Goal: Task Accomplishment & Management: Manage account settings

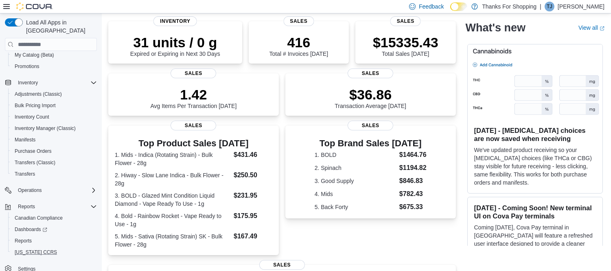
scroll to position [136, 0]
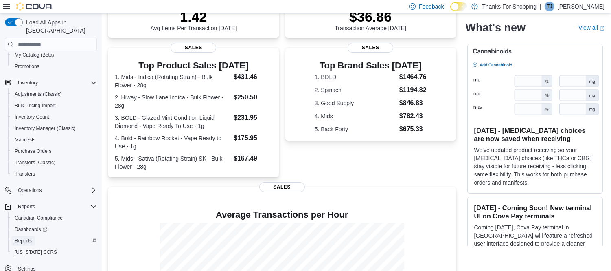
click at [30, 237] on span "Reports" at bounding box center [23, 240] width 17 height 7
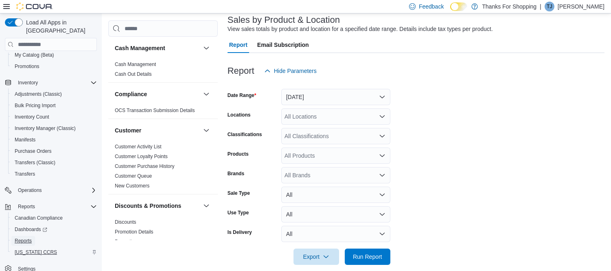
scroll to position [60, 0]
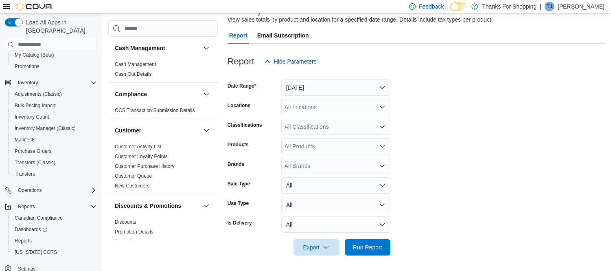
click at [30, 266] on span "Settings" at bounding box center [27, 269] width 18 height 7
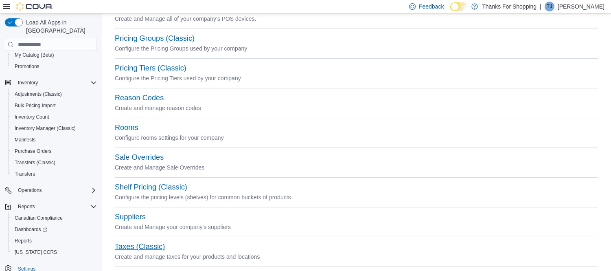
scroll to position [391, 0]
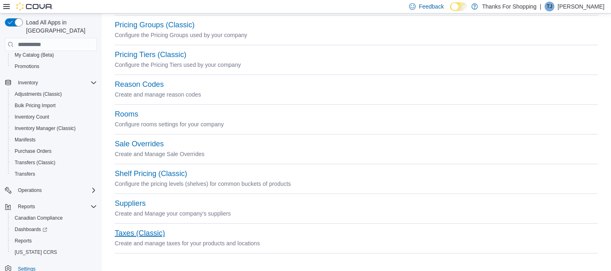
click at [149, 234] on button "Taxes (Classic)" at bounding box center [140, 233] width 50 height 9
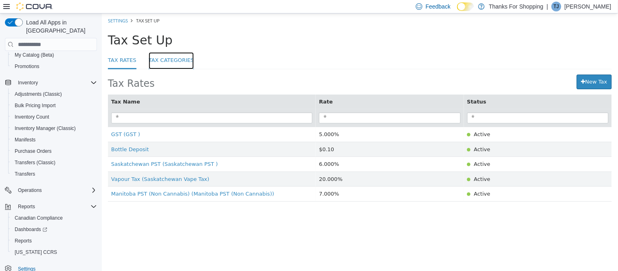
click at [167, 60] on link "Tax Categories" at bounding box center [171, 61] width 46 height 18
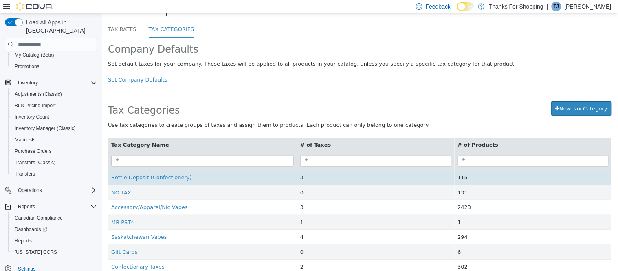
scroll to position [45, 0]
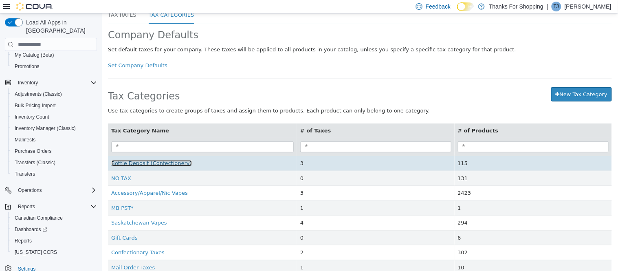
click at [165, 163] on span "Bottle Deposit (Confectionery)" at bounding box center [151, 163] width 81 height 6
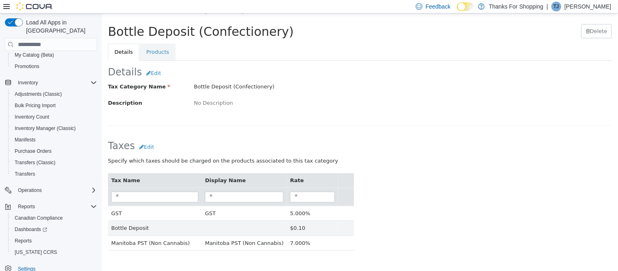
scroll to position [12, 0]
click at [157, 51] on link "Products" at bounding box center [157, 51] width 36 height 17
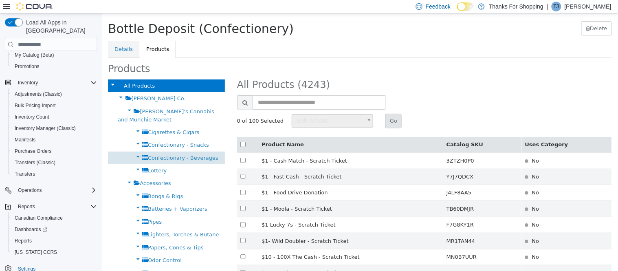
click at [176, 160] on span "Confectionary - Beverages" at bounding box center [182, 158] width 70 height 6
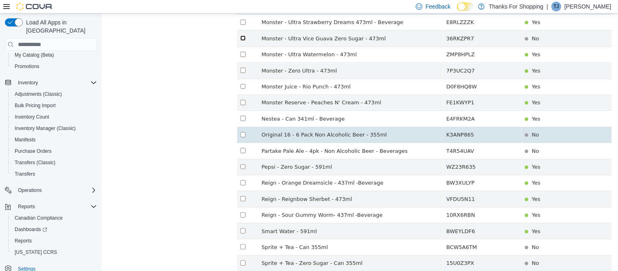
scroll to position [1505, 0]
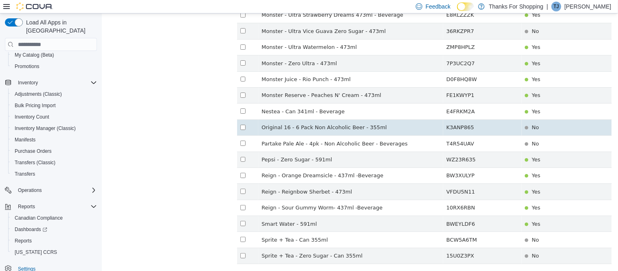
click at [244, 119] on td at bounding box center [247, 127] width 21 height 16
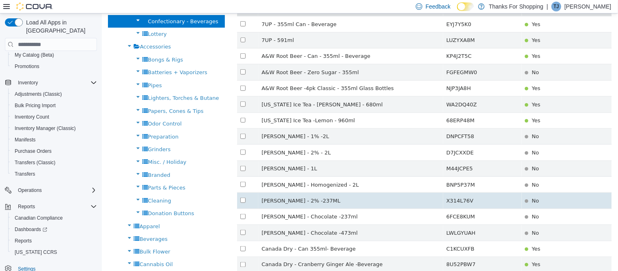
scroll to position [21, 0]
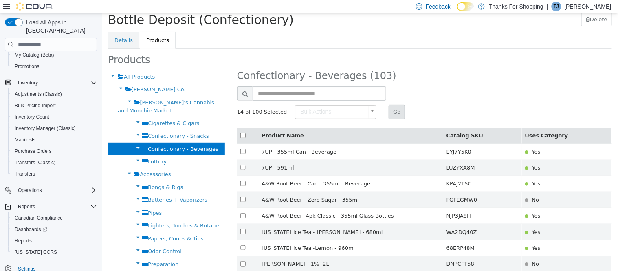
type input "******"
click at [388, 114] on button "Go" at bounding box center [396, 112] width 16 height 15
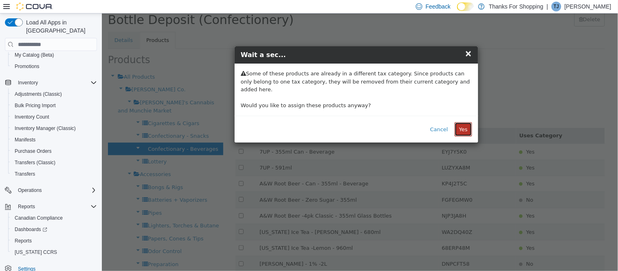
click at [466, 122] on button "Yes" at bounding box center [463, 129] width 18 height 15
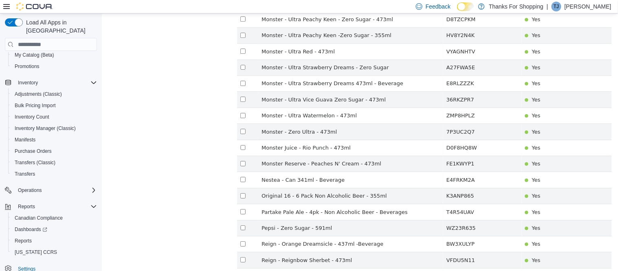
scroll to position [1514, 0]
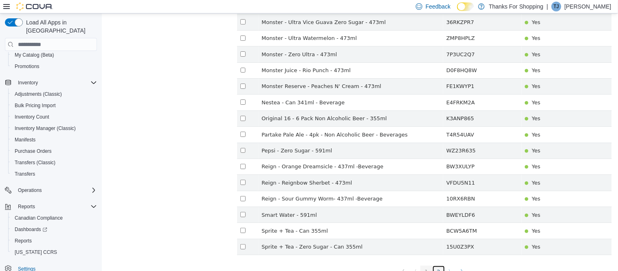
click at [434, 266] on link "2" at bounding box center [438, 272] width 12 height 12
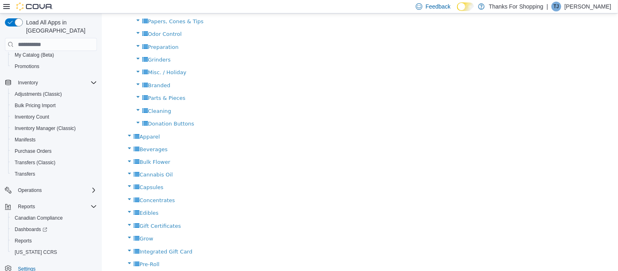
scroll to position [57, 0]
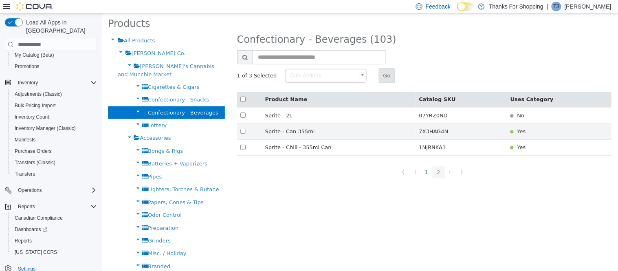
click at [302, 77] on body "× Save Successful! Settings Tax Set Up Bottle Deposit (Confectionery) Bottle De…" at bounding box center [359, 248] width 516 height 585
type input "******"
click at [380, 77] on button "Go" at bounding box center [386, 75] width 16 height 15
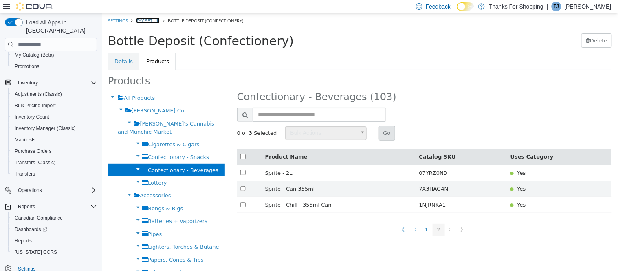
click at [146, 20] on link "Tax Set Up" at bounding box center [148, 21] width 24 height 6
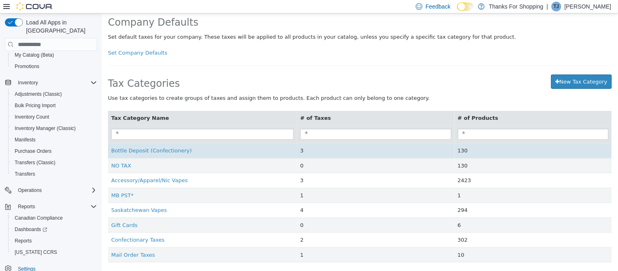
scroll to position [60, 0]
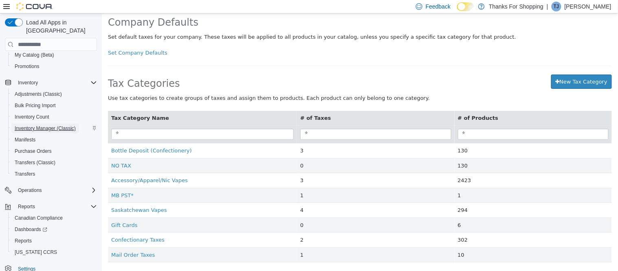
click at [56, 125] on span "Inventory Manager (Classic)" at bounding box center [45, 128] width 61 height 7
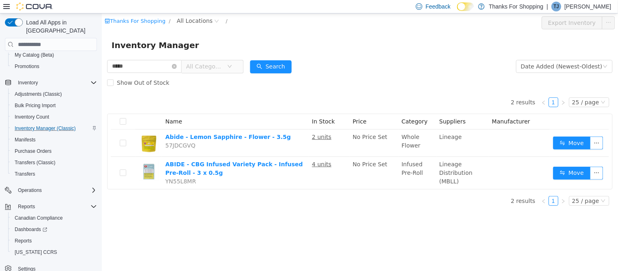
drag, startPoint x: 136, startPoint y: 66, endPoint x: 64, endPoint y: 70, distance: 71.4
click at [101, 70] on html "Thanks For Shopping / All Locations / Export Inventory Inventory Manager ***** …" at bounding box center [359, 141] width 516 height 257
type input "***"
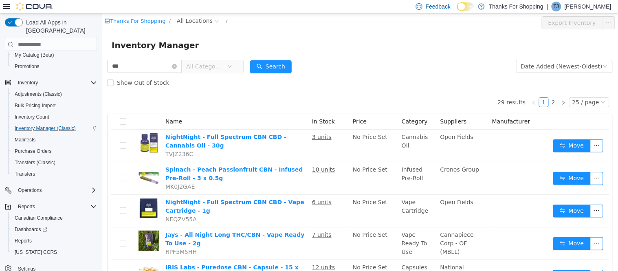
click at [212, 67] on span "All Categories" at bounding box center [204, 66] width 37 height 8
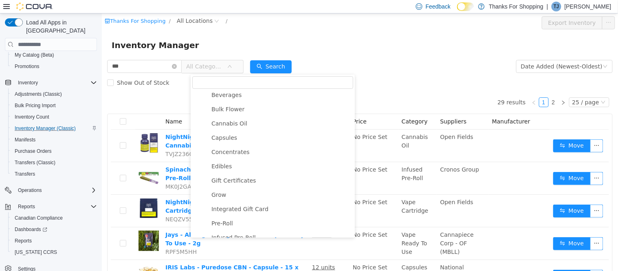
scroll to position [90, 0]
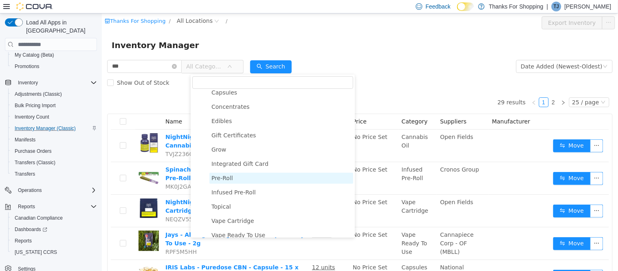
click at [243, 179] on span "Pre-Roll" at bounding box center [281, 178] width 144 height 11
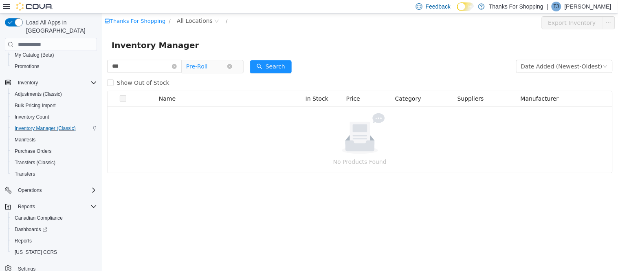
click at [207, 69] on span "Pre-Roll" at bounding box center [197, 66] width 22 height 12
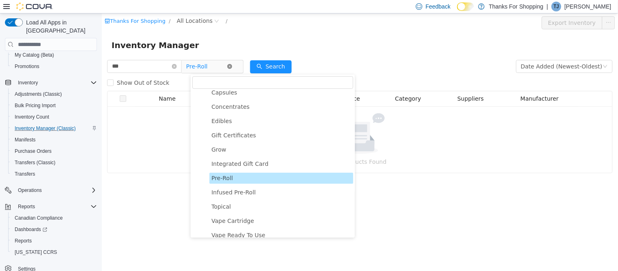
click at [232, 66] on icon "icon: close-circle" at bounding box center [229, 66] width 5 height 5
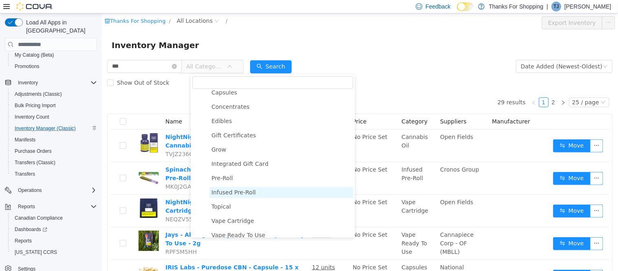
click at [242, 195] on span "Infused Pre-Roll" at bounding box center [233, 192] width 44 height 7
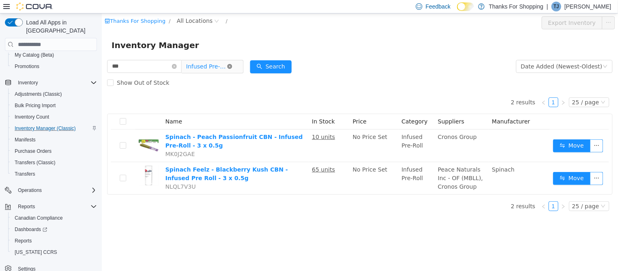
click at [232, 68] on icon "icon: close-circle" at bounding box center [229, 66] width 5 height 5
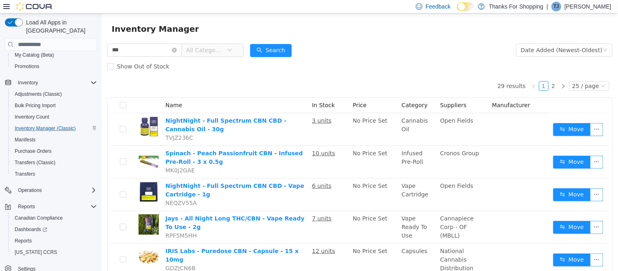
scroll to position [0, 0]
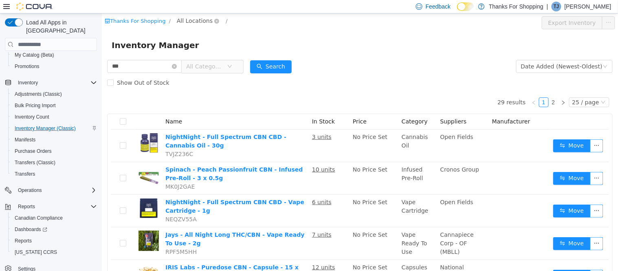
click at [190, 18] on span "All Locations" at bounding box center [194, 20] width 36 height 9
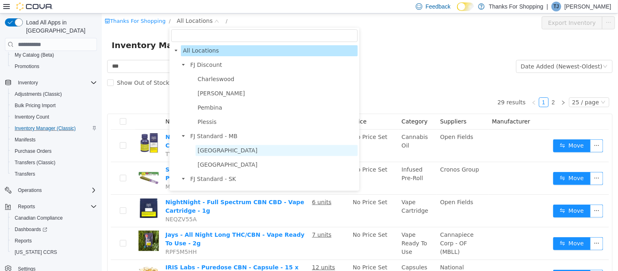
click at [213, 151] on span "[GEOGRAPHIC_DATA]" at bounding box center [227, 150] width 60 height 7
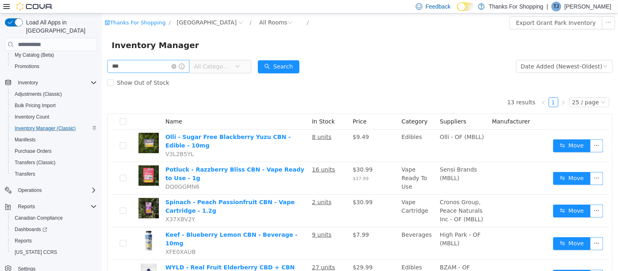
click at [176, 68] on icon "icon: close-circle" at bounding box center [173, 66] width 5 height 5
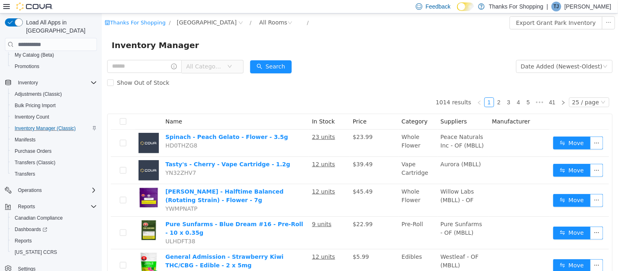
click at [211, 66] on span "All Categories" at bounding box center [204, 66] width 37 height 8
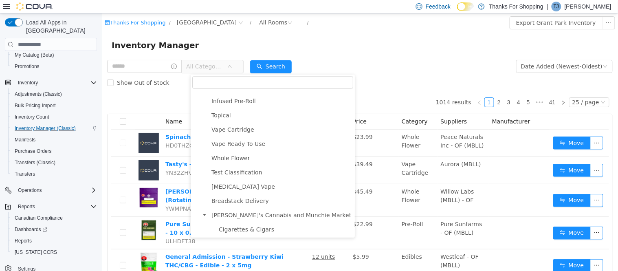
scroll to position [181, 0]
click at [249, 159] on span "Whole Flower" at bounding box center [281, 159] width 144 height 11
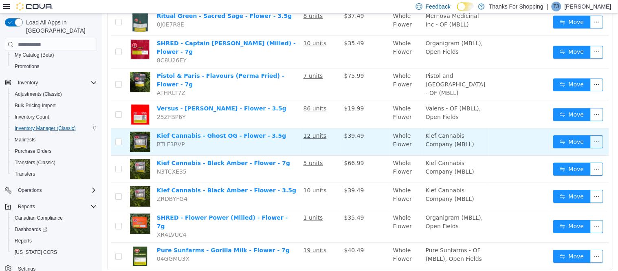
scroll to position [601, 0]
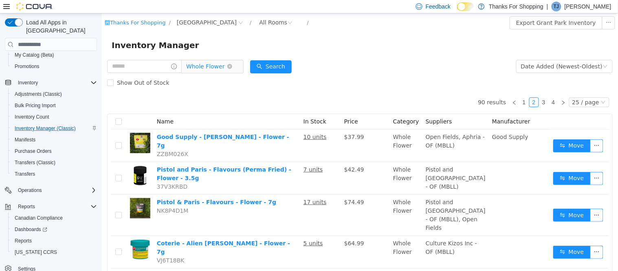
click at [224, 65] on span "Whole Flower" at bounding box center [205, 66] width 39 height 12
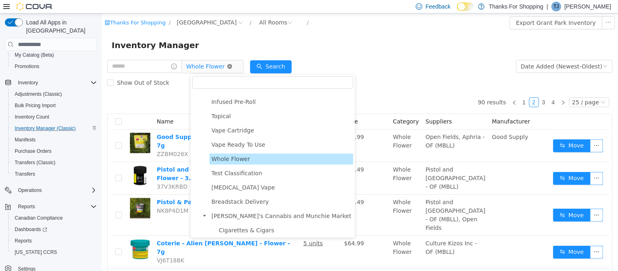
click at [232, 66] on icon "icon: close-circle" at bounding box center [229, 66] width 5 height 5
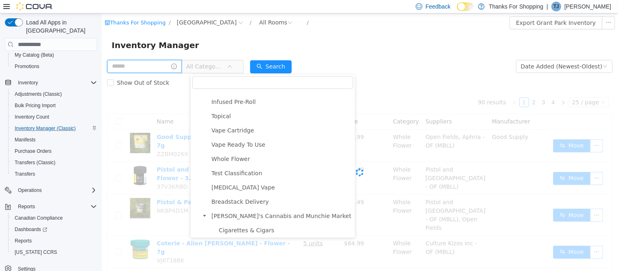
click at [147, 72] on input "text" at bounding box center [144, 66] width 75 height 13
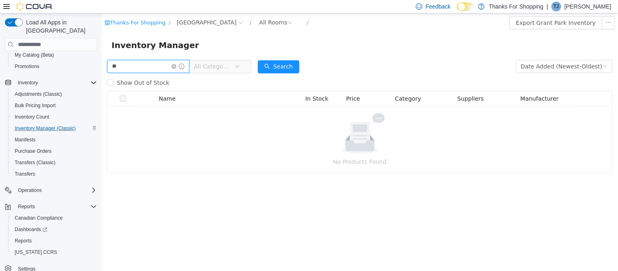
type input "*"
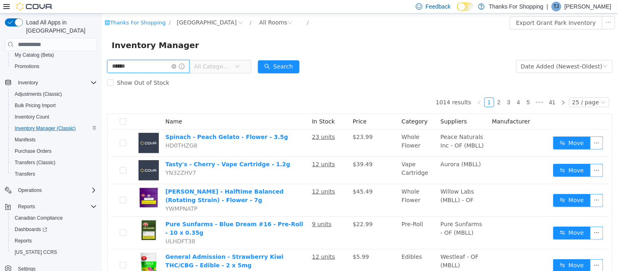
type input "******"
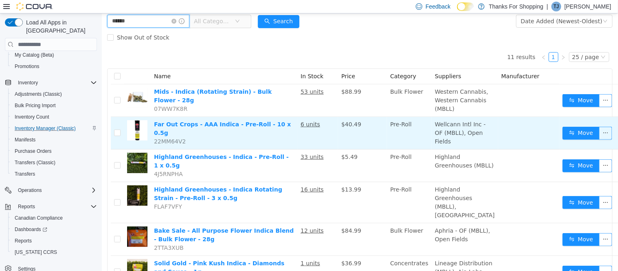
scroll to position [90, 0]
